Goal: Task Accomplishment & Management: Manage account settings

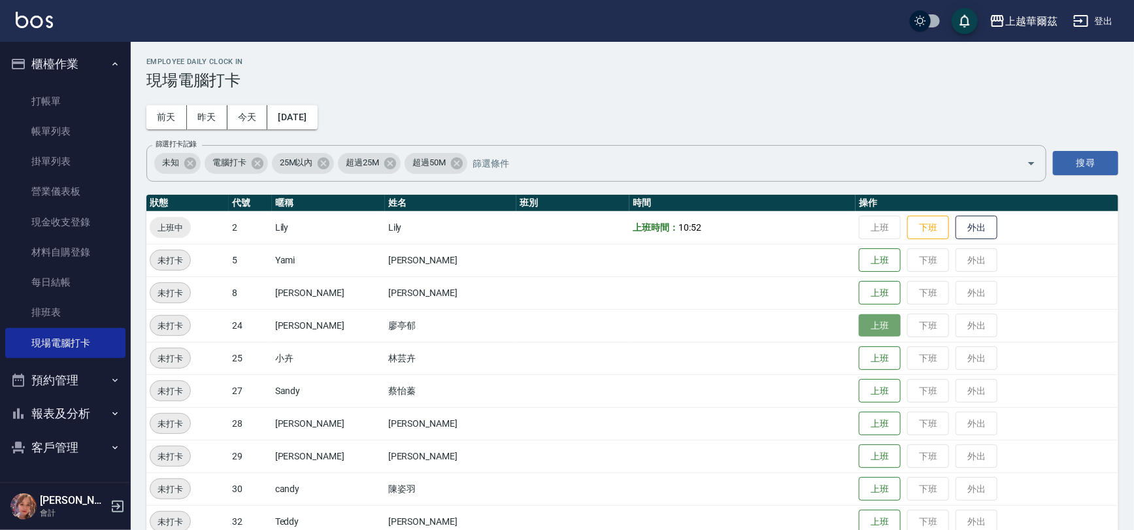
click at [861, 324] on button "上班" at bounding box center [880, 325] width 42 height 23
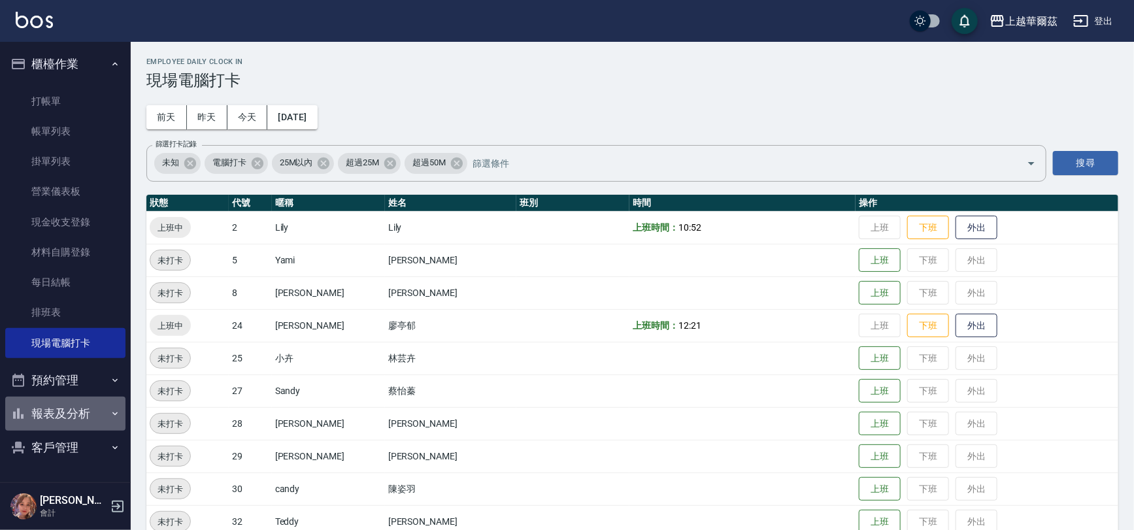
click at [63, 405] on button "報表及分析" at bounding box center [65, 414] width 120 height 34
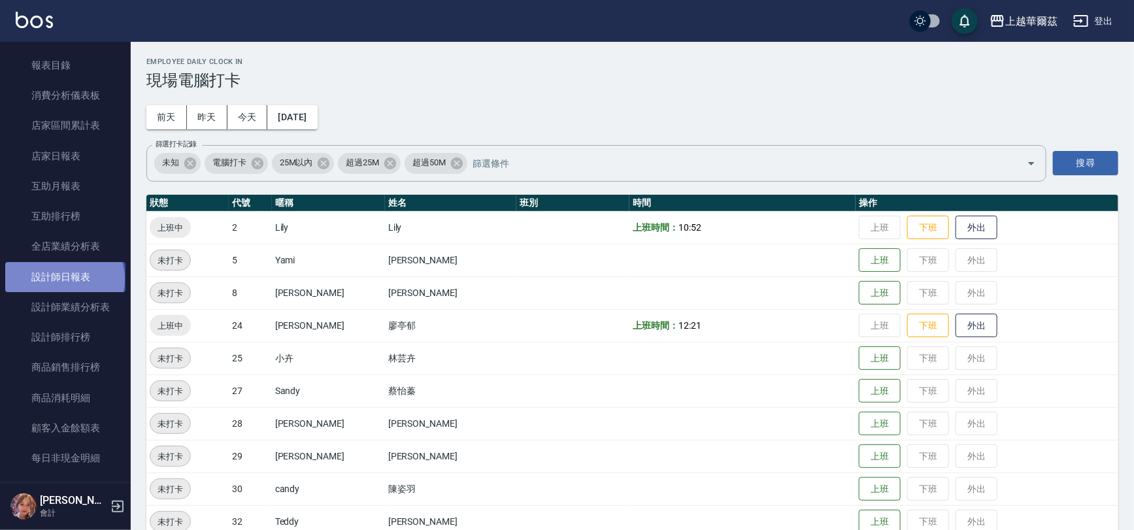
click at [63, 279] on link "設計師日報表" at bounding box center [65, 277] width 120 height 30
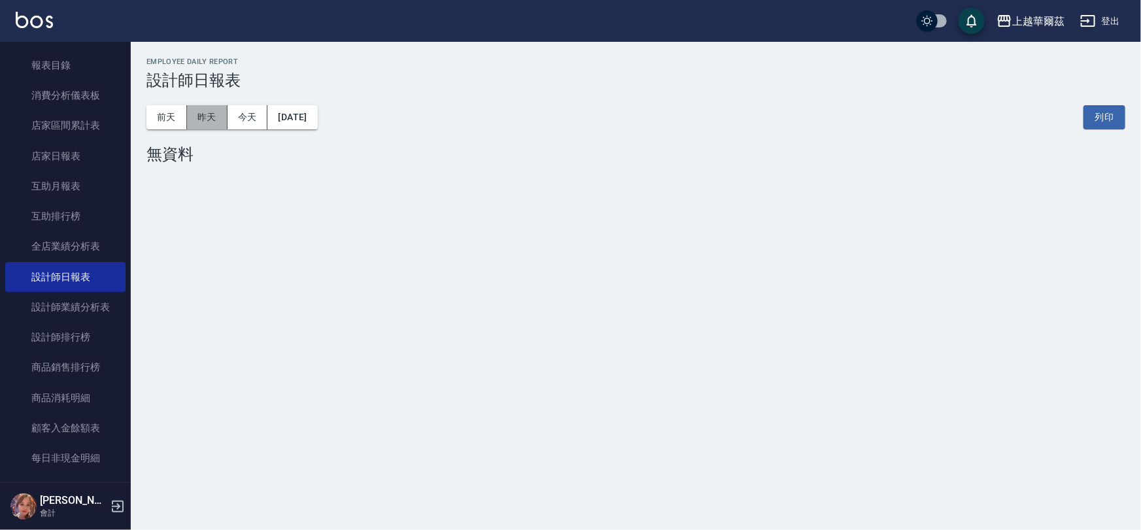
click at [203, 118] on button "昨天" at bounding box center [207, 117] width 41 height 24
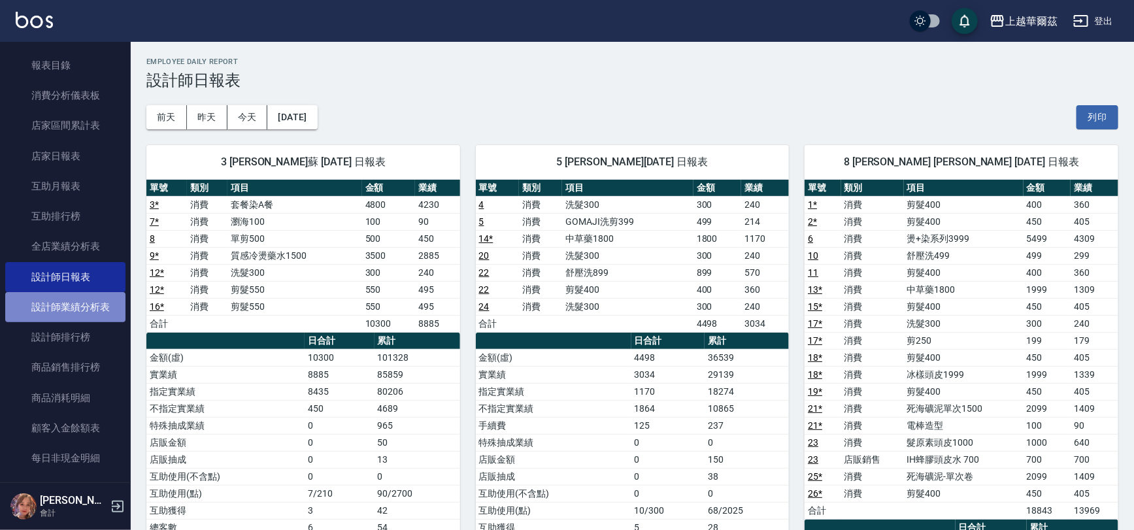
click at [65, 316] on link "設計師業績分析表" at bounding box center [65, 307] width 120 height 30
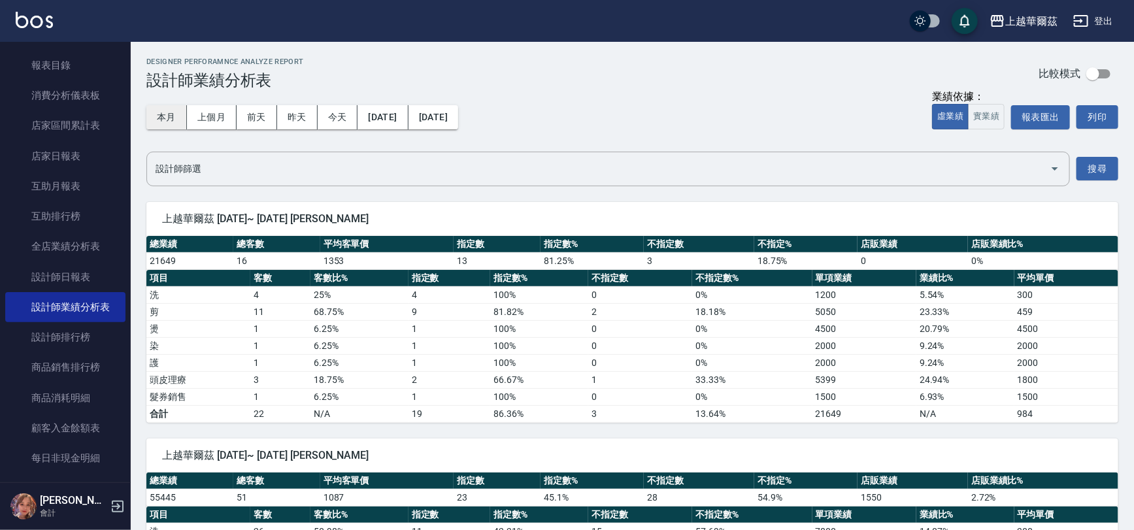
click at [157, 116] on button "本月" at bounding box center [166, 117] width 41 height 24
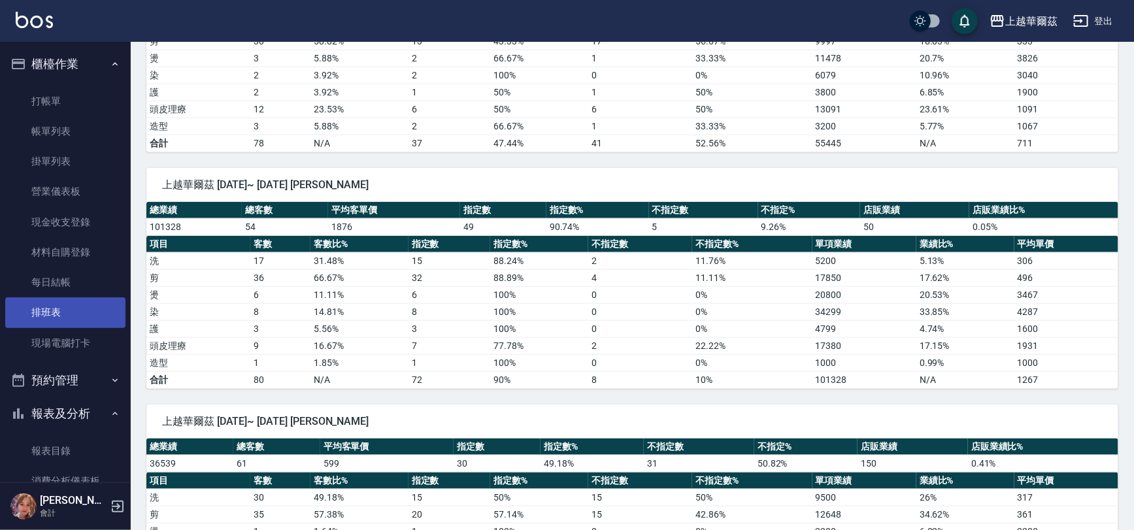
click at [52, 309] on link "排班表" at bounding box center [65, 312] width 120 height 30
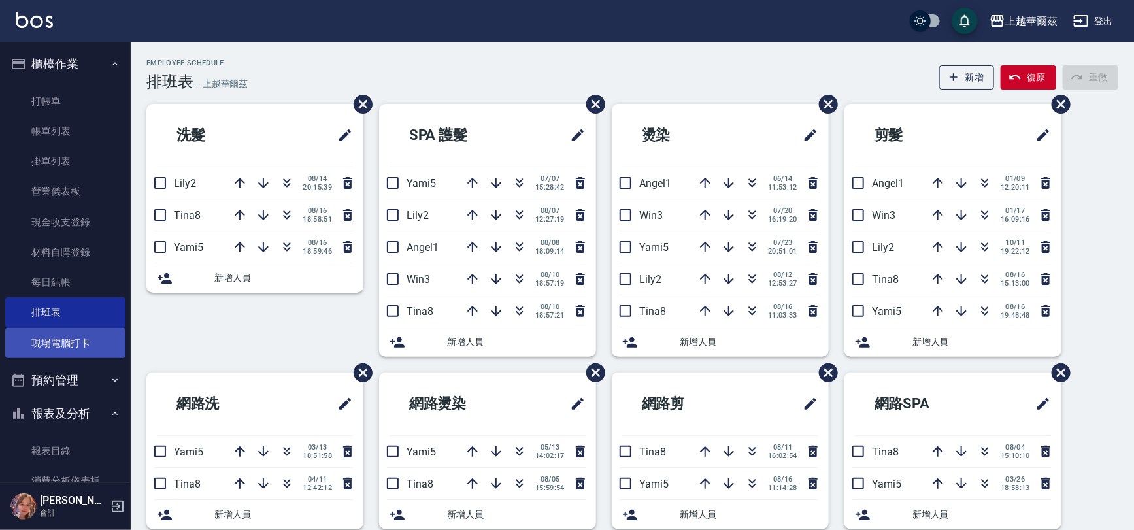
click at [56, 354] on ul "打帳單 帳單列表 掛單列表 營業儀表板 現金收支登錄 材料自購登錄 每日結帳 排班表 現場電腦打卡" at bounding box center [65, 222] width 120 height 282
click at [56, 354] on link "現場電腦打卡" at bounding box center [65, 343] width 120 height 30
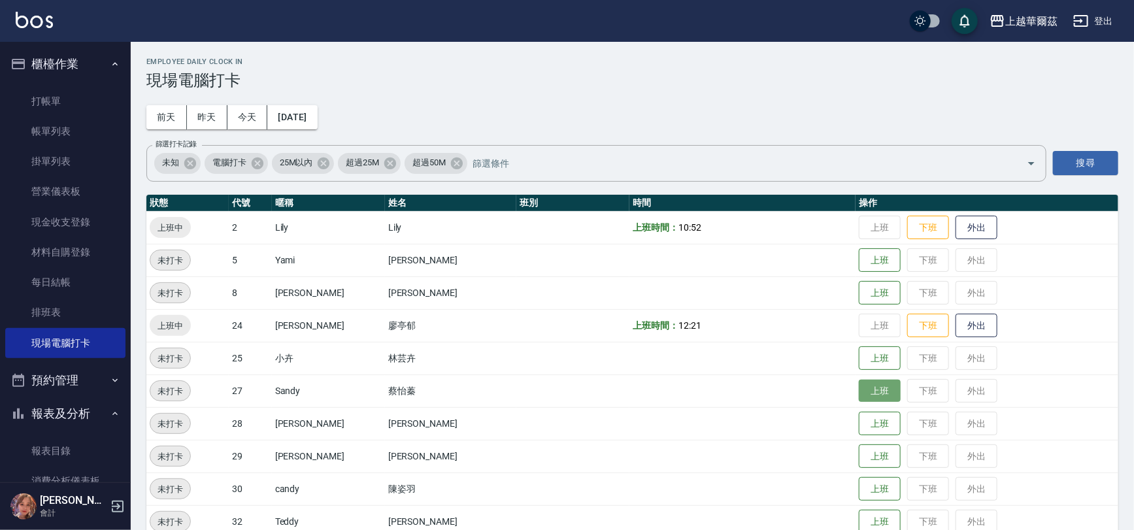
click at [859, 399] on button "上班" at bounding box center [880, 391] width 42 height 23
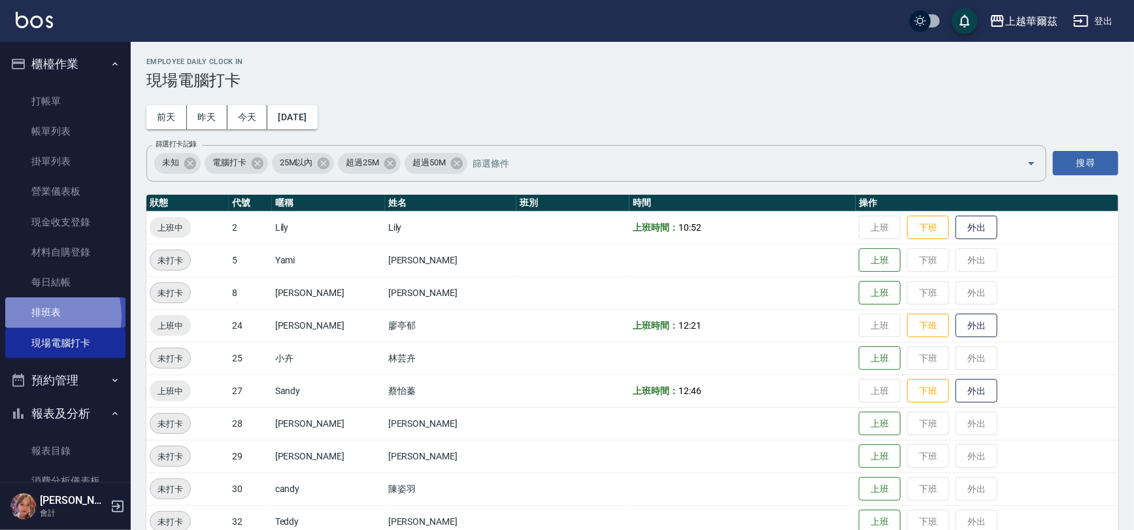
click at [37, 316] on link "排班表" at bounding box center [65, 312] width 120 height 30
